Goal: Task Accomplishment & Management: Complete application form

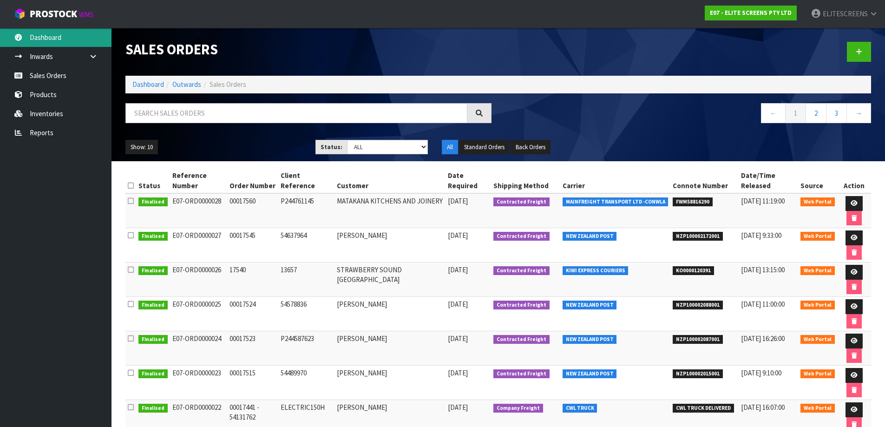
click at [46, 39] on link "Dashboard" at bounding box center [55, 37] width 111 height 19
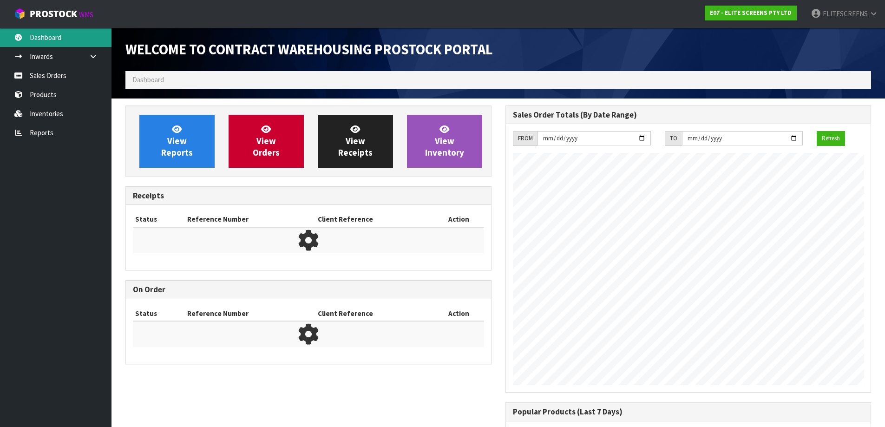
scroll to position [464065, 464065]
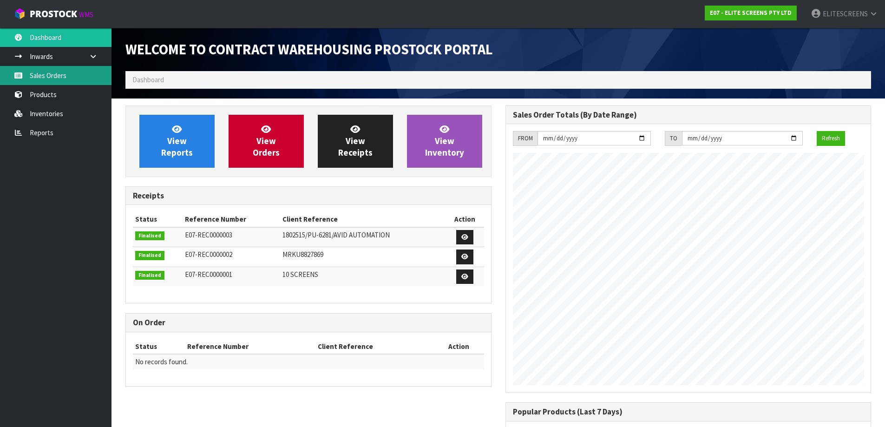
click at [45, 78] on link "Sales Orders" at bounding box center [55, 75] width 111 height 19
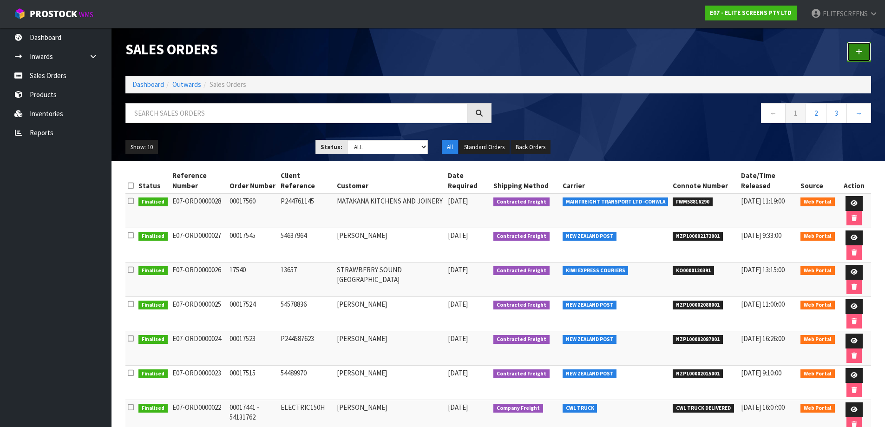
click at [860, 52] on icon at bounding box center [859, 51] width 7 height 7
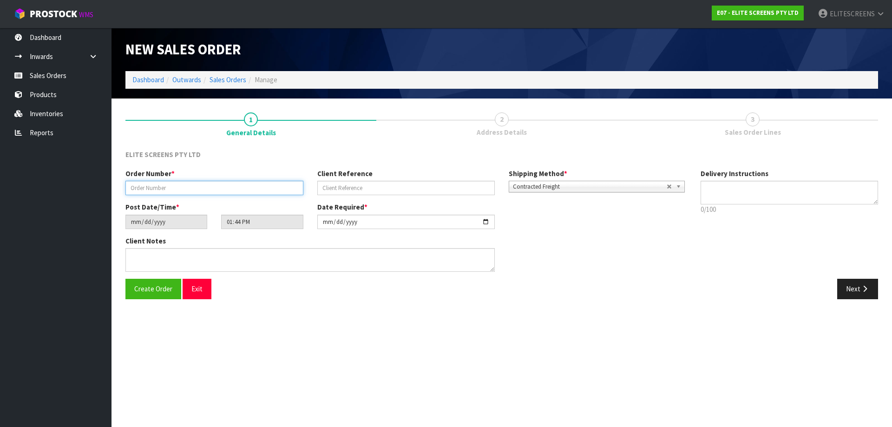
click at [280, 191] on input "text" at bounding box center [214, 188] width 178 height 14
paste input "00017586"
type input "00017586"
click at [443, 187] on input "text" at bounding box center [406, 188] width 178 height 14
paste input "54843462"
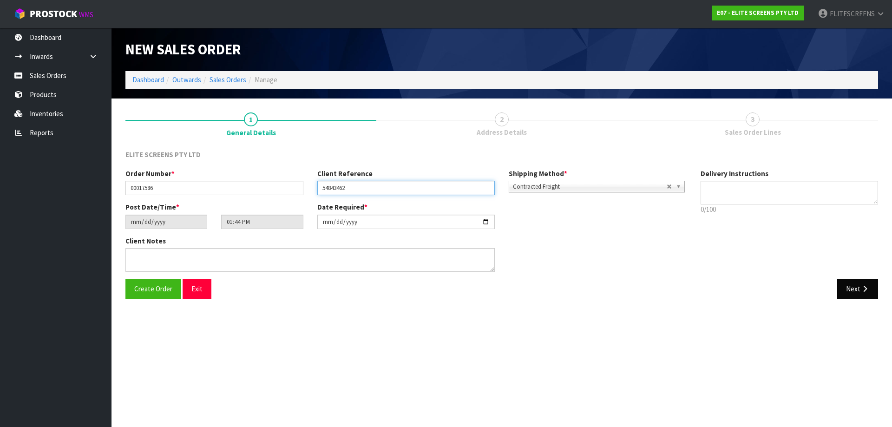
type input "54843462"
click at [854, 289] on button "Next" at bounding box center [857, 289] width 41 height 20
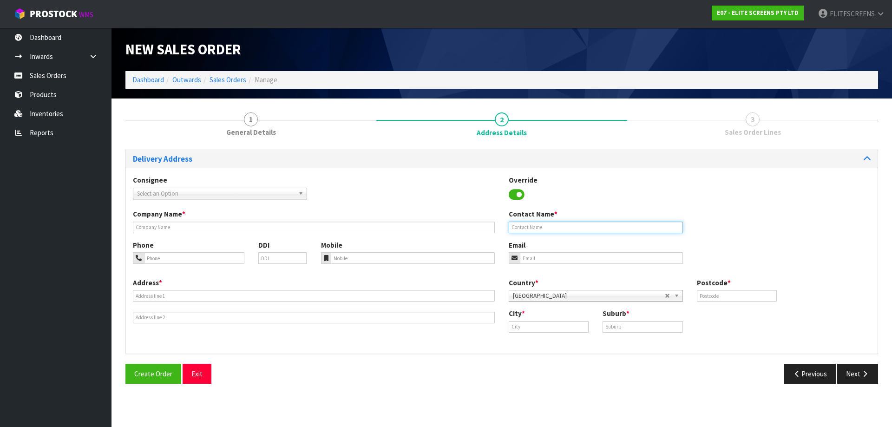
click at [533, 228] on input "text" at bounding box center [596, 228] width 174 height 12
paste input "[PERSON_NAME]"
type input "[PERSON_NAME]"
drag, startPoint x: 154, startPoint y: 260, endPoint x: 174, endPoint y: 259, distance: 19.6
click at [156, 260] on input "tel" at bounding box center [194, 258] width 100 height 12
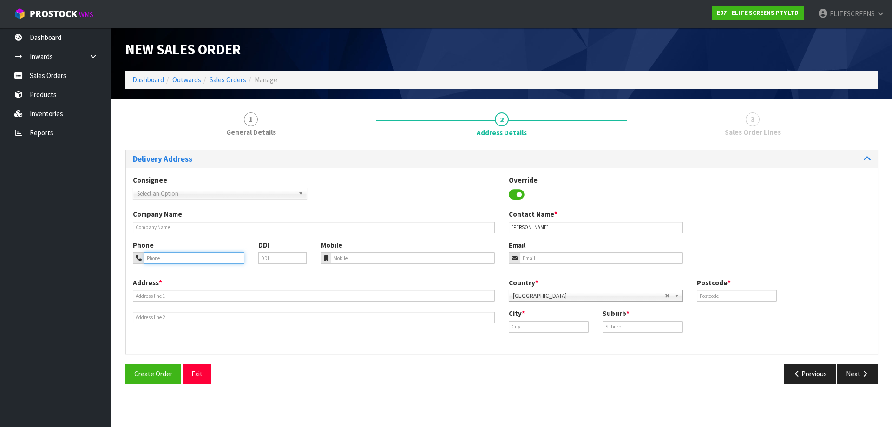
paste input "021674455"
type input "021674455"
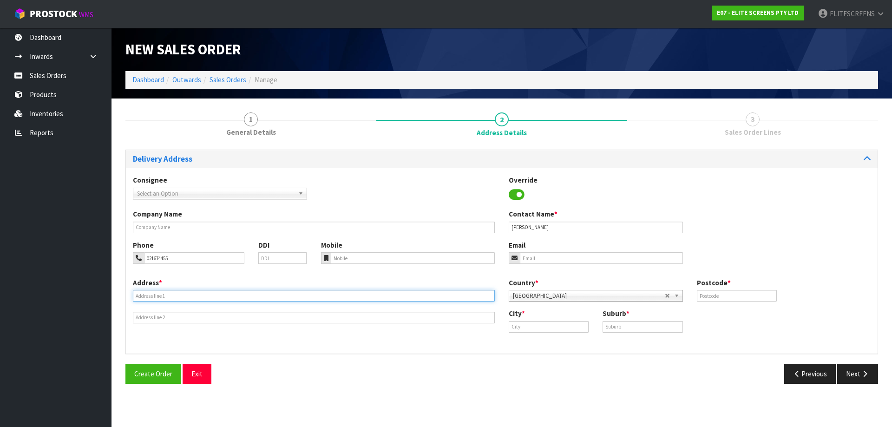
click at [166, 295] on input "text" at bounding box center [314, 296] width 362 height 12
paste input "[STREET_ADDRESS]"
type input "[STREET_ADDRESS]"
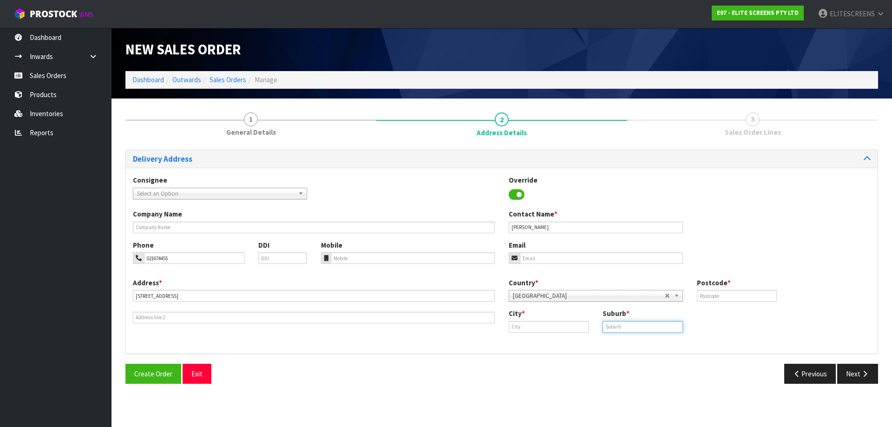
click at [627, 327] on input "text" at bounding box center [642, 327] width 80 height 12
paste input "MAIRANGI BAY"
type input "MAIRANGI BAY"
click at [723, 296] on input "text" at bounding box center [737, 296] width 80 height 12
type input "0630"
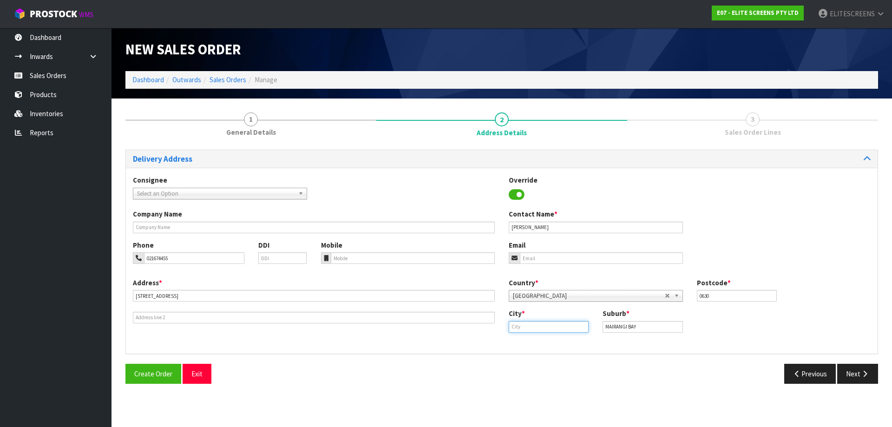
click at [534, 328] on input "text" at bounding box center [549, 327] width 80 height 12
click at [539, 339] on link "Auc kland" at bounding box center [545, 342] width 73 height 13
type input "[GEOGRAPHIC_DATA]"
click at [855, 372] on button "Next" at bounding box center [857, 374] width 41 height 20
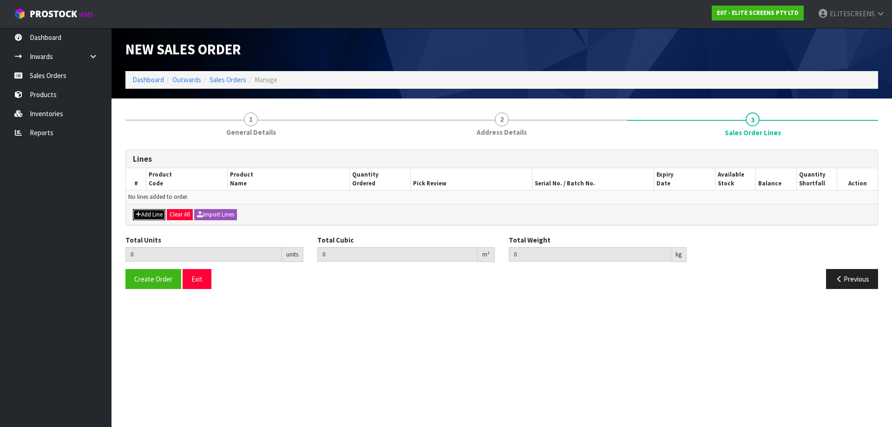
click at [140, 213] on icon "button" at bounding box center [139, 214] width 6 height 6
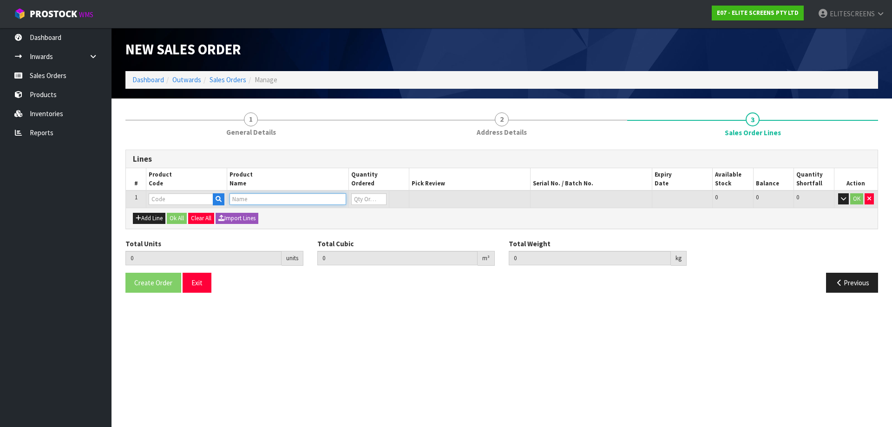
click at [275, 200] on input "text" at bounding box center [287, 199] width 116 height 12
click at [189, 199] on input "text" at bounding box center [181, 199] width 65 height 12
type input "SB120"
click at [195, 216] on link "SB120 WH2" at bounding box center [185, 215] width 73 height 13
type input "SB120WH2"
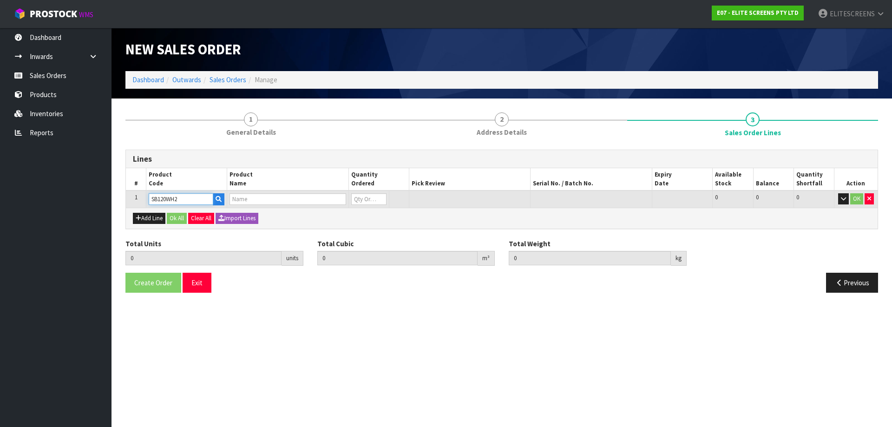
type input "0.000000"
type input "0.000"
type input "FIXED FRAME 120" (16:9)"
type input "0"
drag, startPoint x: 360, startPoint y: 202, endPoint x: 353, endPoint y: 200, distance: 7.2
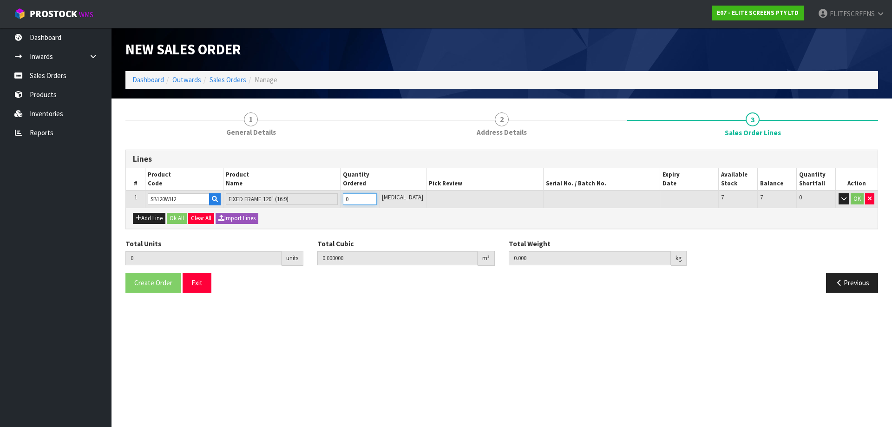
click at [353, 200] on input "0" at bounding box center [360, 199] width 34 height 12
type input "1"
type input "0.066048"
type input "15"
type input "1"
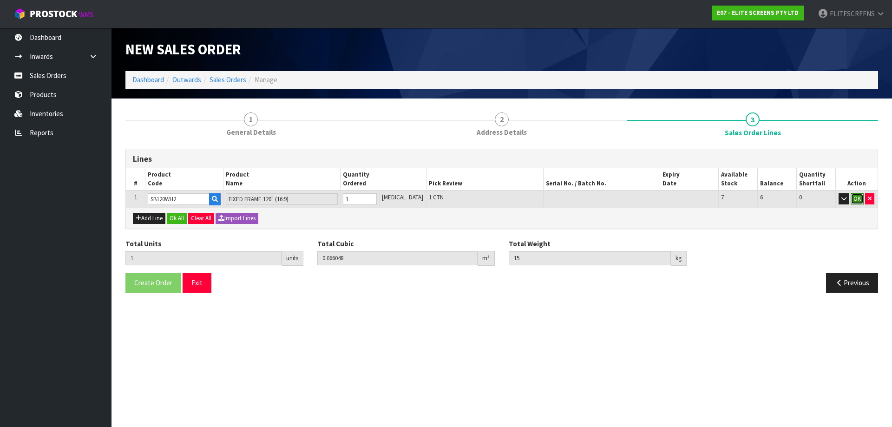
click at [856, 195] on button "OK" at bounding box center [856, 198] width 13 height 11
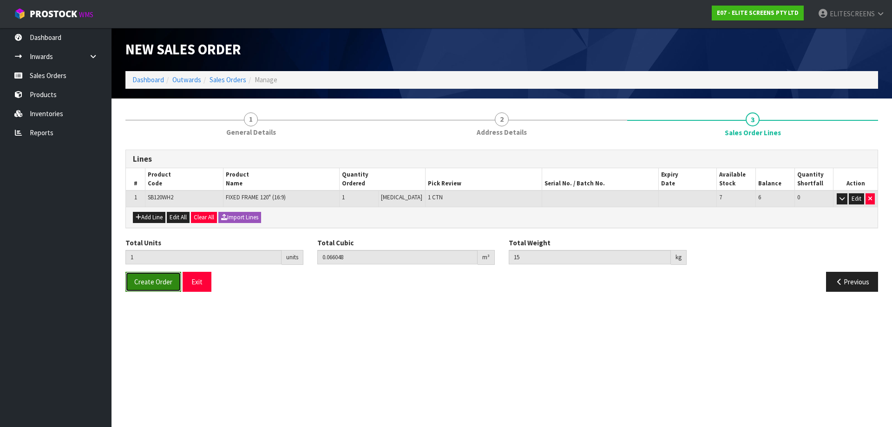
click at [166, 277] on span "Create Order" at bounding box center [153, 281] width 38 height 9
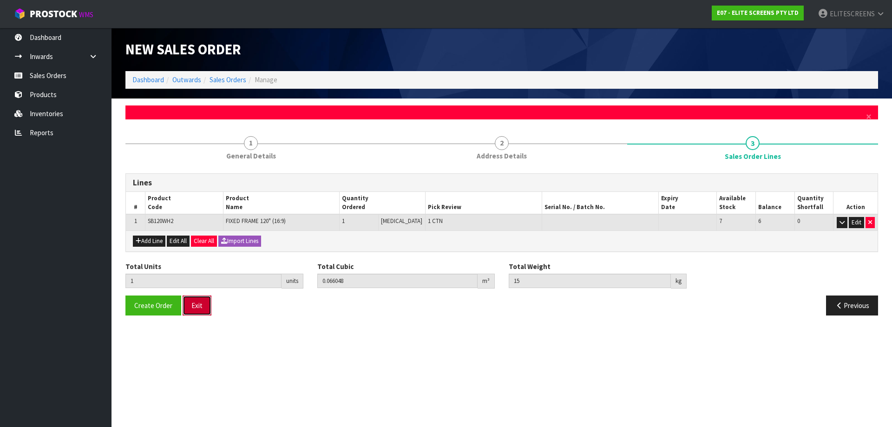
click at [197, 309] on button "Exit" at bounding box center [197, 305] width 29 height 20
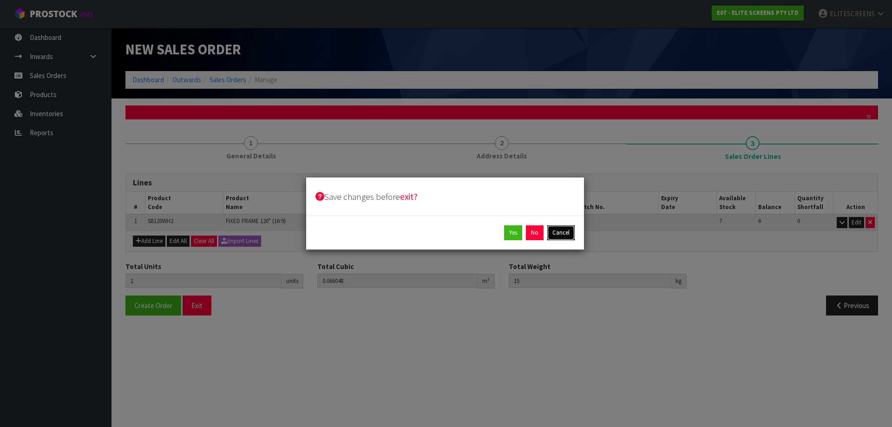
click at [568, 233] on button "Cancel" at bounding box center [560, 232] width 27 height 15
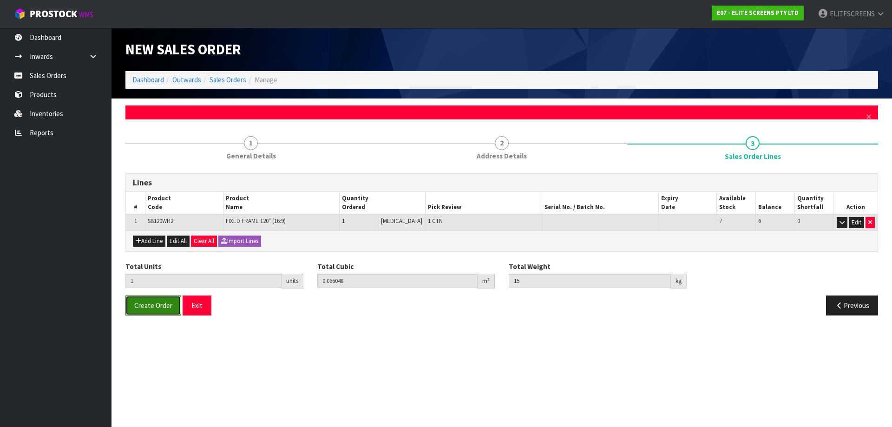
click at [150, 312] on button "Create Order" at bounding box center [153, 305] width 56 height 20
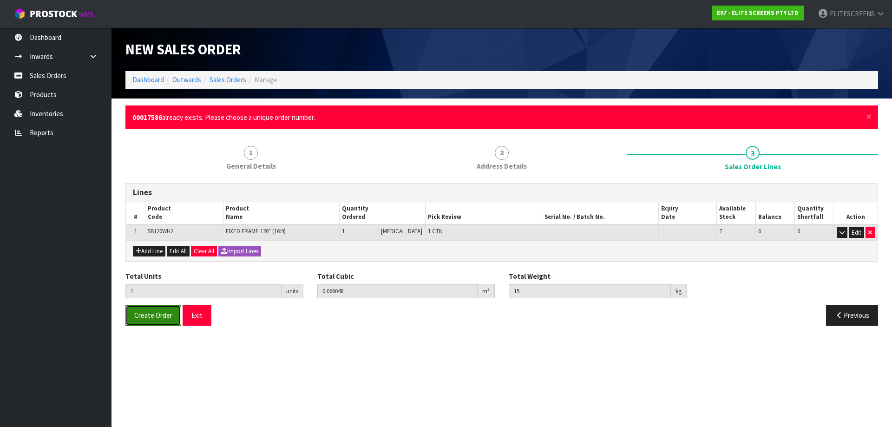
click at [158, 316] on span "Create Order" at bounding box center [153, 315] width 38 height 9
click at [203, 316] on button "Exit" at bounding box center [197, 315] width 29 height 20
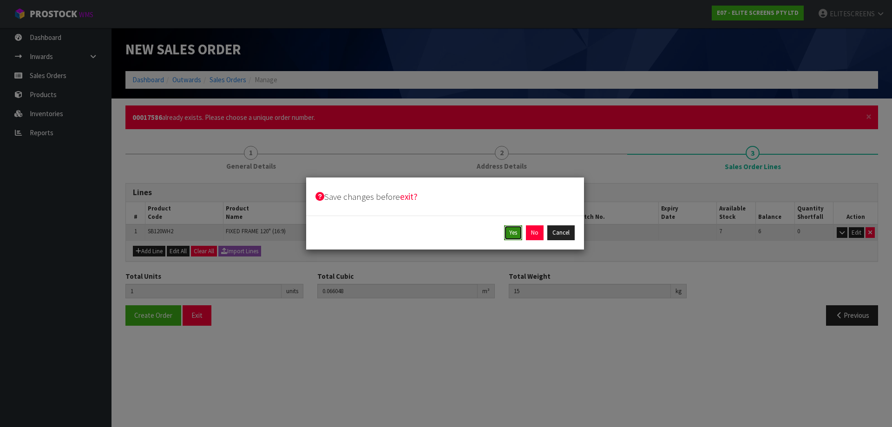
click at [511, 233] on button "Yes" at bounding box center [513, 232] width 18 height 15
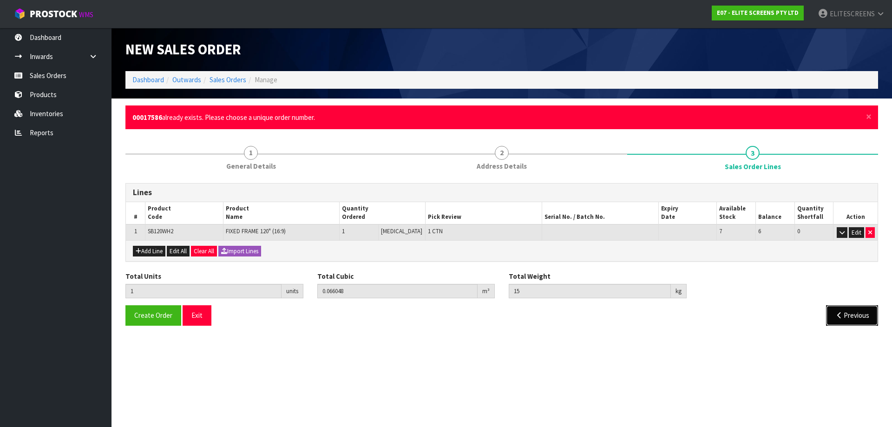
click at [850, 314] on button "Previous" at bounding box center [852, 315] width 52 height 20
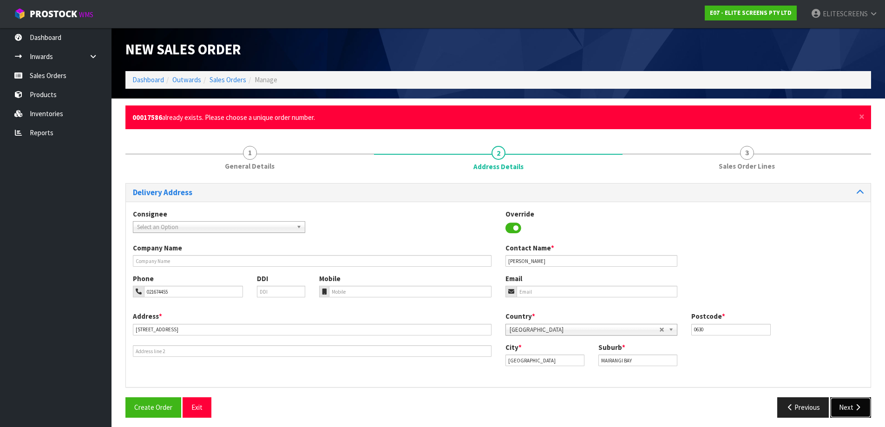
click at [847, 410] on button "Next" at bounding box center [850, 407] width 41 height 20
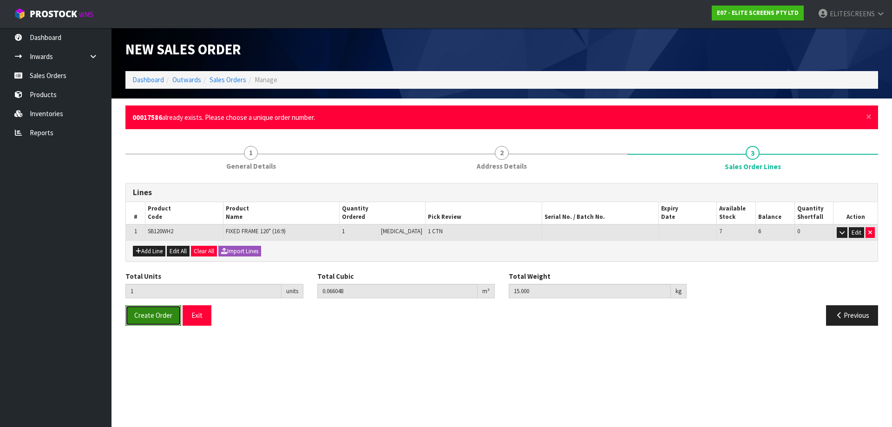
click at [145, 316] on span "Create Order" at bounding box center [153, 315] width 38 height 9
click at [155, 316] on span "Create Order" at bounding box center [153, 315] width 38 height 9
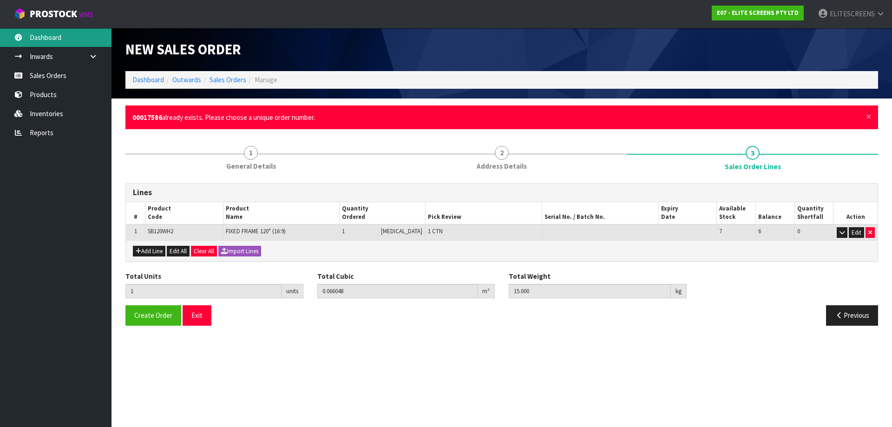
click at [45, 34] on link "Dashboard" at bounding box center [55, 37] width 111 height 19
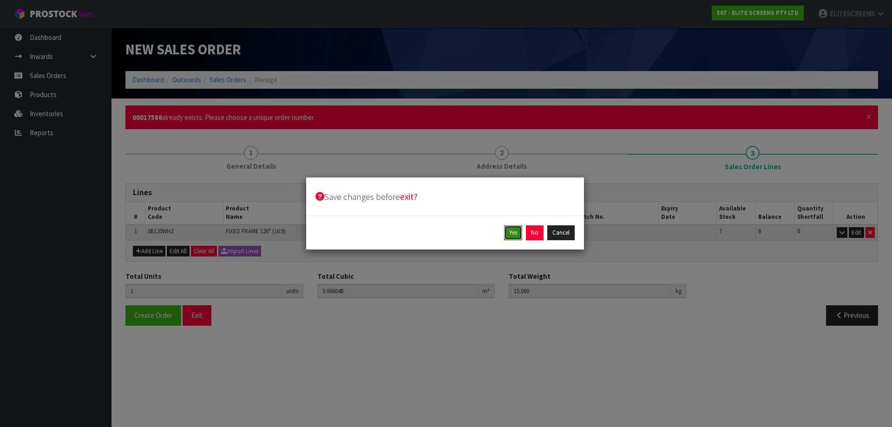
click at [512, 235] on button "Yes" at bounding box center [513, 232] width 18 height 15
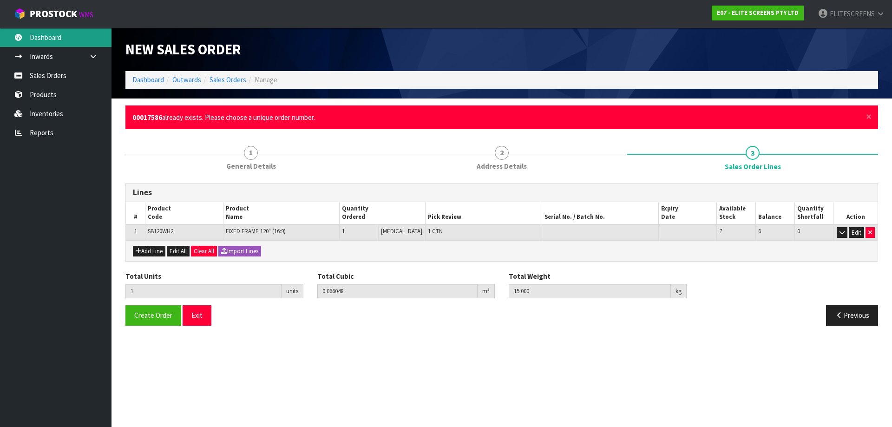
click at [41, 35] on link "Dashboard" at bounding box center [55, 37] width 111 height 19
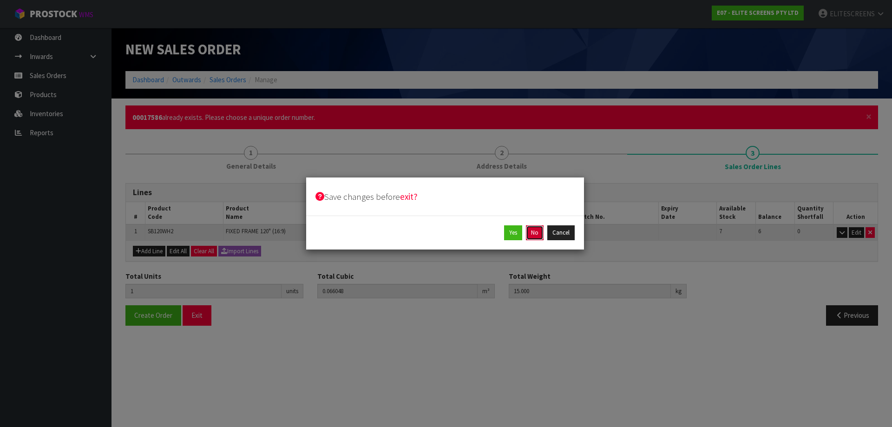
click at [537, 229] on button "No" at bounding box center [535, 232] width 18 height 15
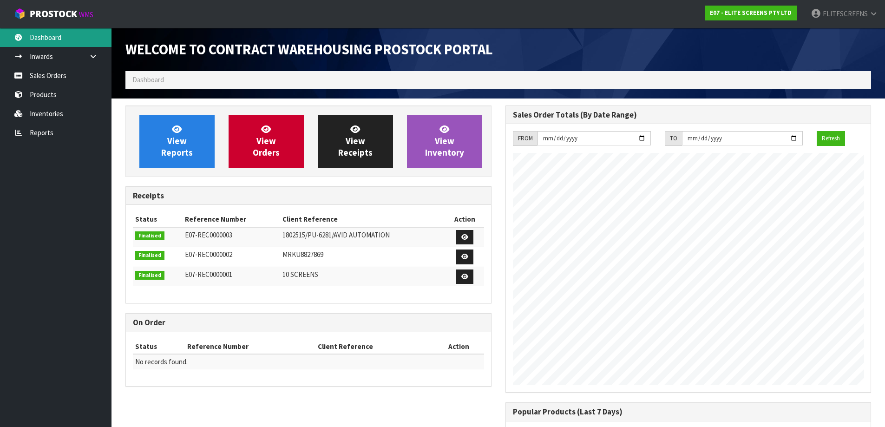
scroll to position [395, 379]
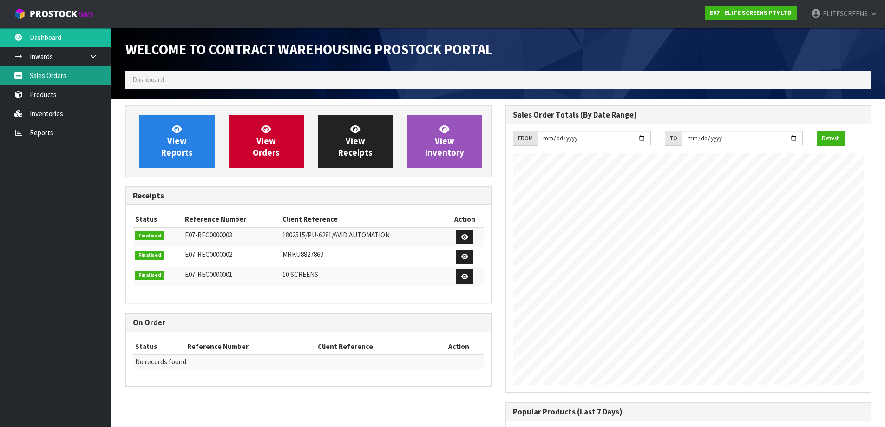
click at [65, 72] on link "Sales Orders" at bounding box center [55, 75] width 111 height 19
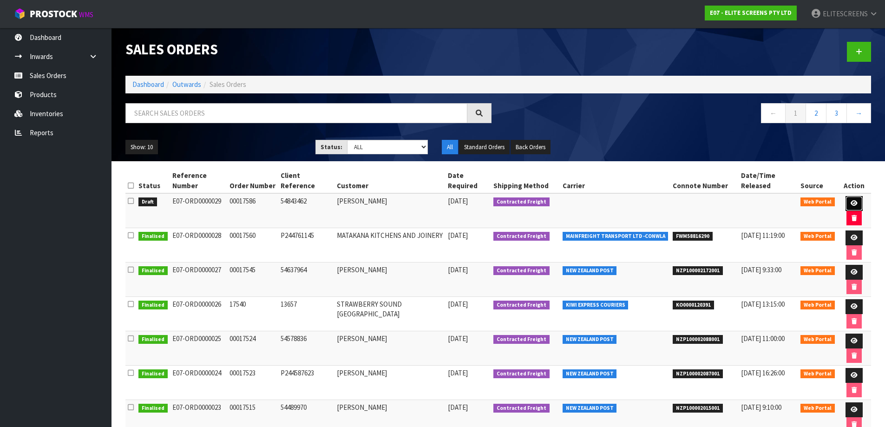
click at [853, 202] on icon at bounding box center [853, 203] width 7 height 6
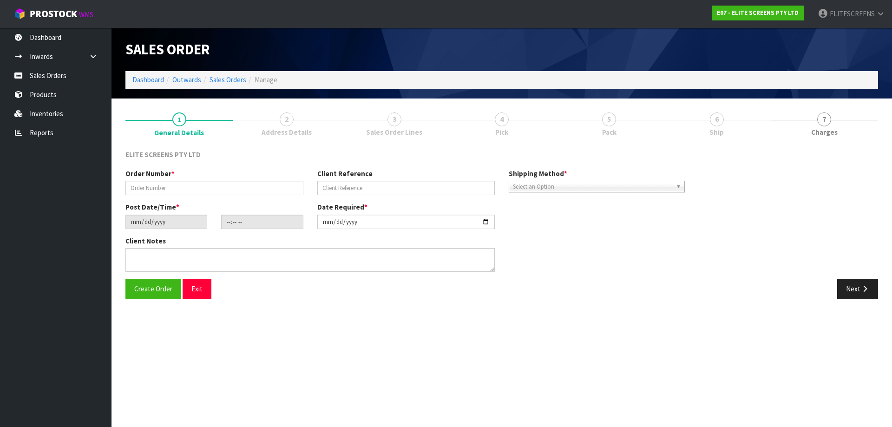
type input "00017586"
type input "54843462"
type input "[DATE]"
type input "15:44:00.000"
type input "[DATE]"
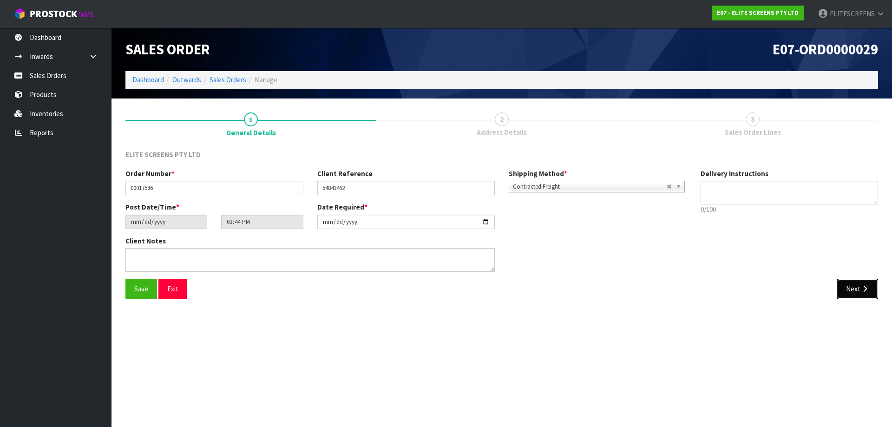
click at [850, 287] on button "Next" at bounding box center [857, 289] width 41 height 20
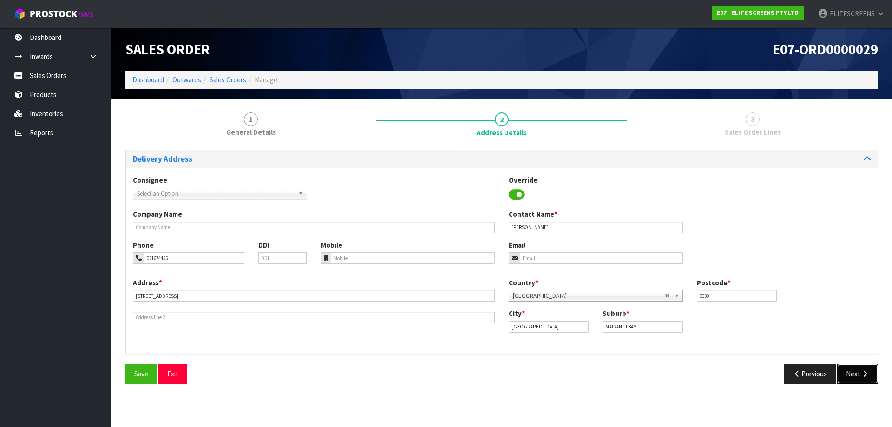
click at [861, 369] on button "Next" at bounding box center [857, 374] width 41 height 20
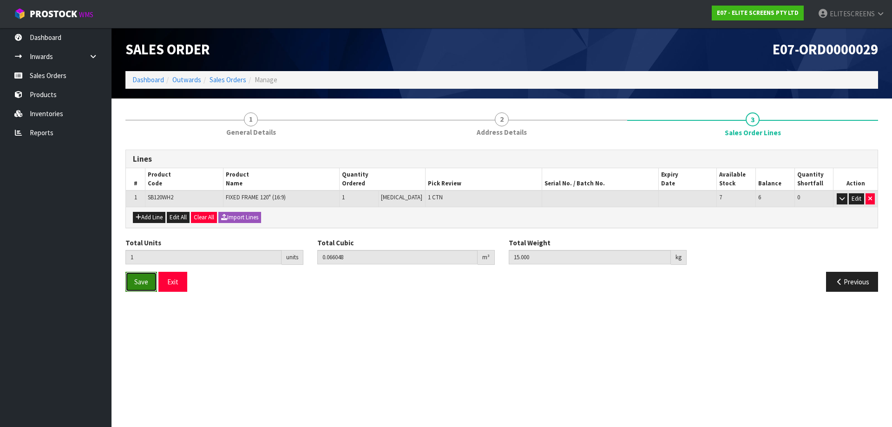
click at [139, 284] on span "Save" at bounding box center [141, 281] width 14 height 9
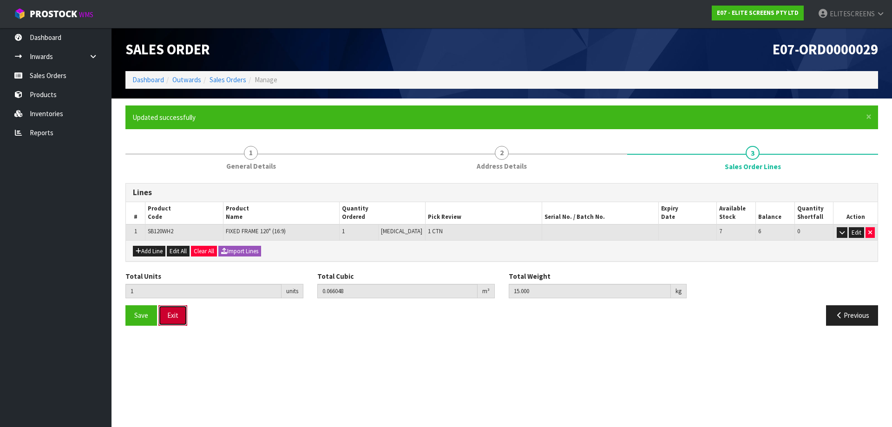
click at [171, 312] on button "Exit" at bounding box center [172, 315] width 29 height 20
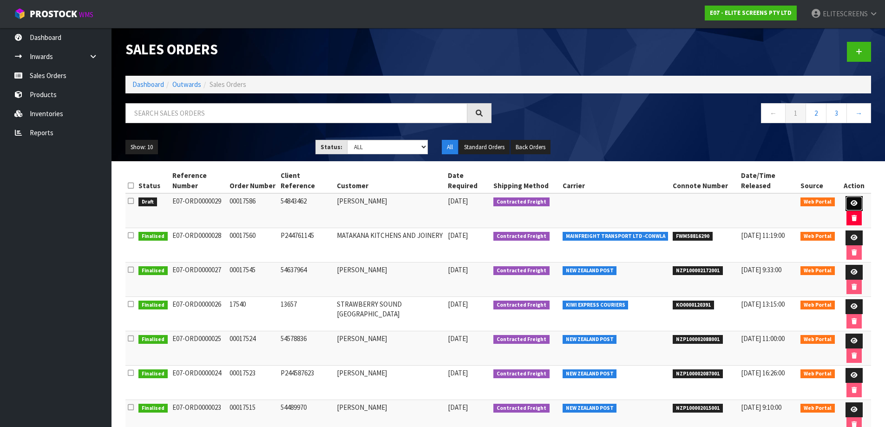
click at [852, 202] on icon at bounding box center [853, 203] width 7 height 6
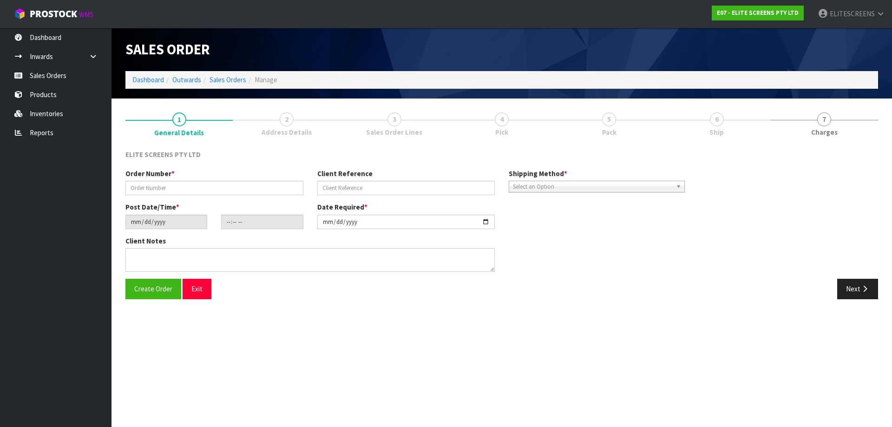
type input "00017586"
type input "54843462"
type input "[DATE]"
type input "17:44:00.000"
type input "[DATE]"
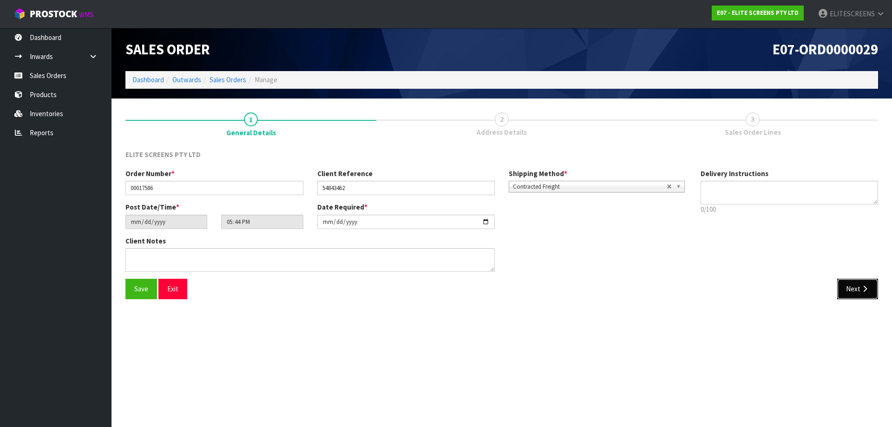
click at [852, 294] on button "Next" at bounding box center [857, 289] width 41 height 20
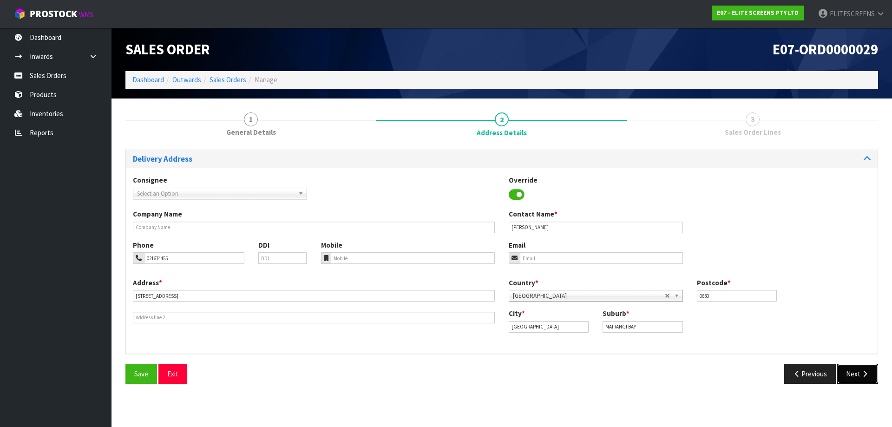
click at [852, 377] on button "Next" at bounding box center [857, 374] width 41 height 20
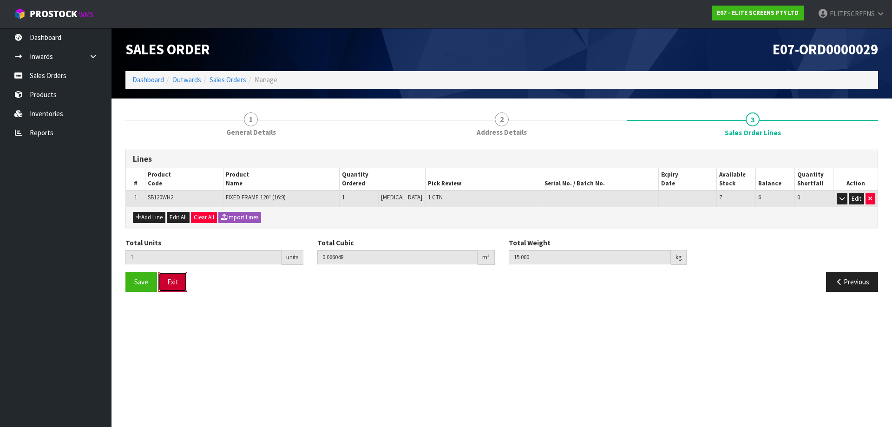
click at [183, 284] on button "Exit" at bounding box center [172, 282] width 29 height 20
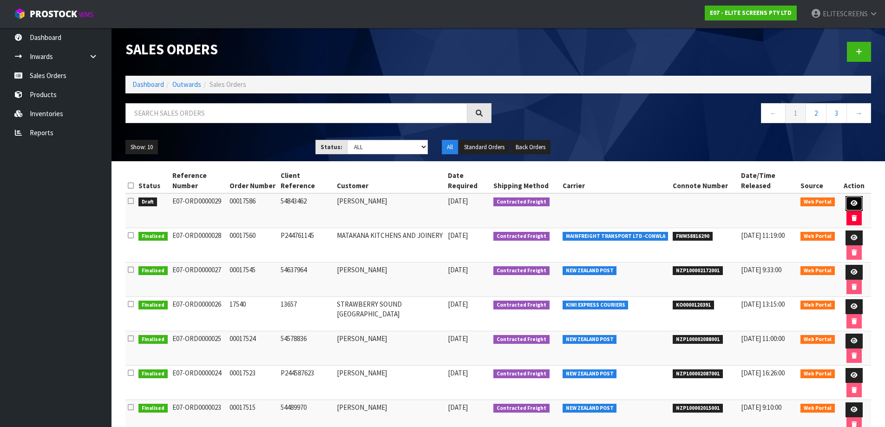
click at [853, 204] on icon at bounding box center [853, 203] width 7 height 6
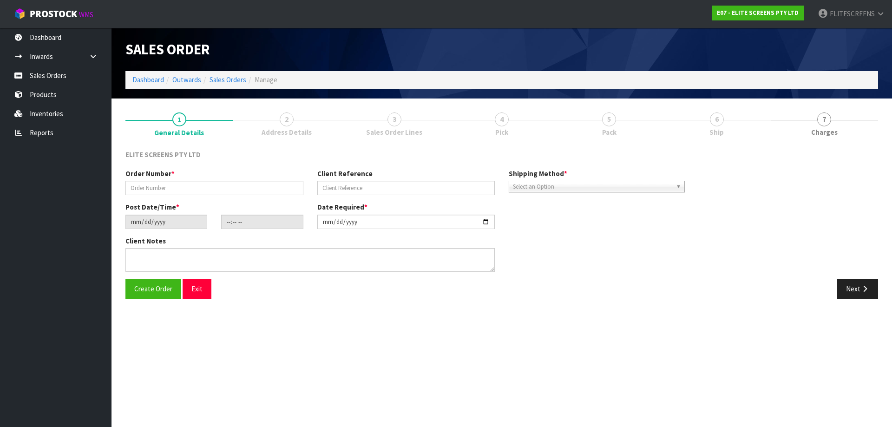
type input "00017586"
type input "54843462"
type input "[DATE]"
type input "17:44:00.000"
type input "[DATE]"
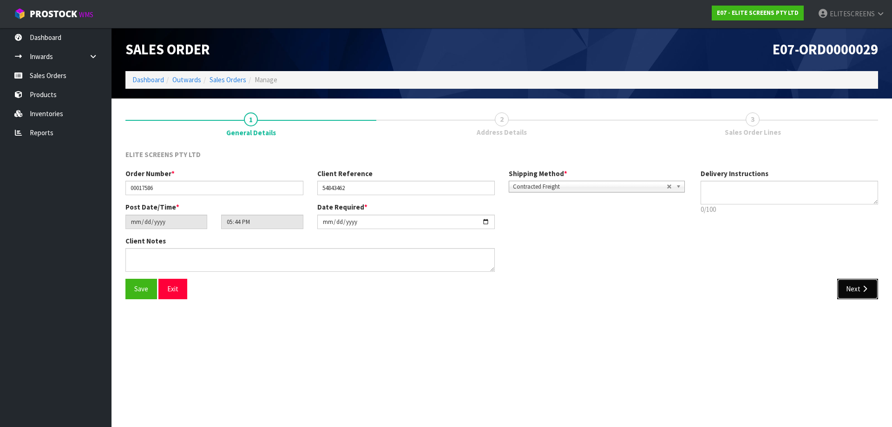
click at [856, 293] on button "Next" at bounding box center [857, 289] width 41 height 20
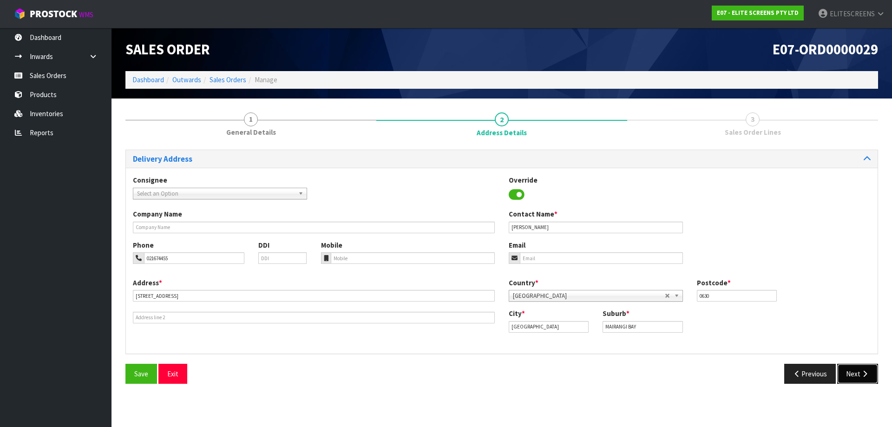
click at [857, 372] on button "Next" at bounding box center [857, 374] width 41 height 20
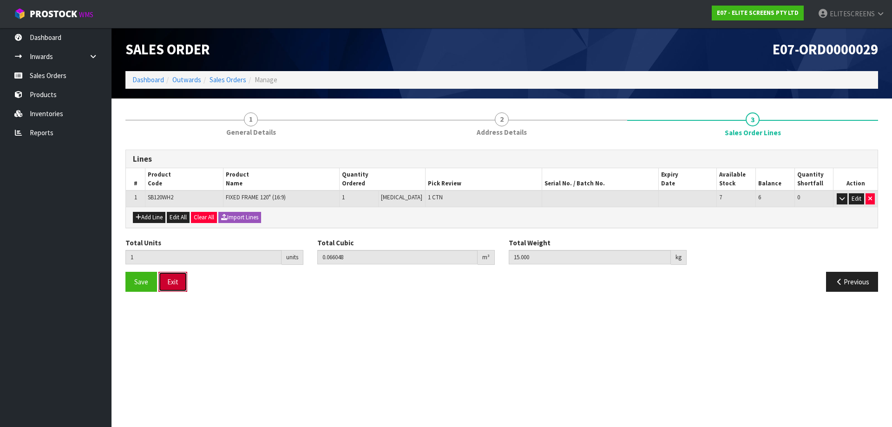
click at [176, 284] on button "Exit" at bounding box center [172, 282] width 29 height 20
